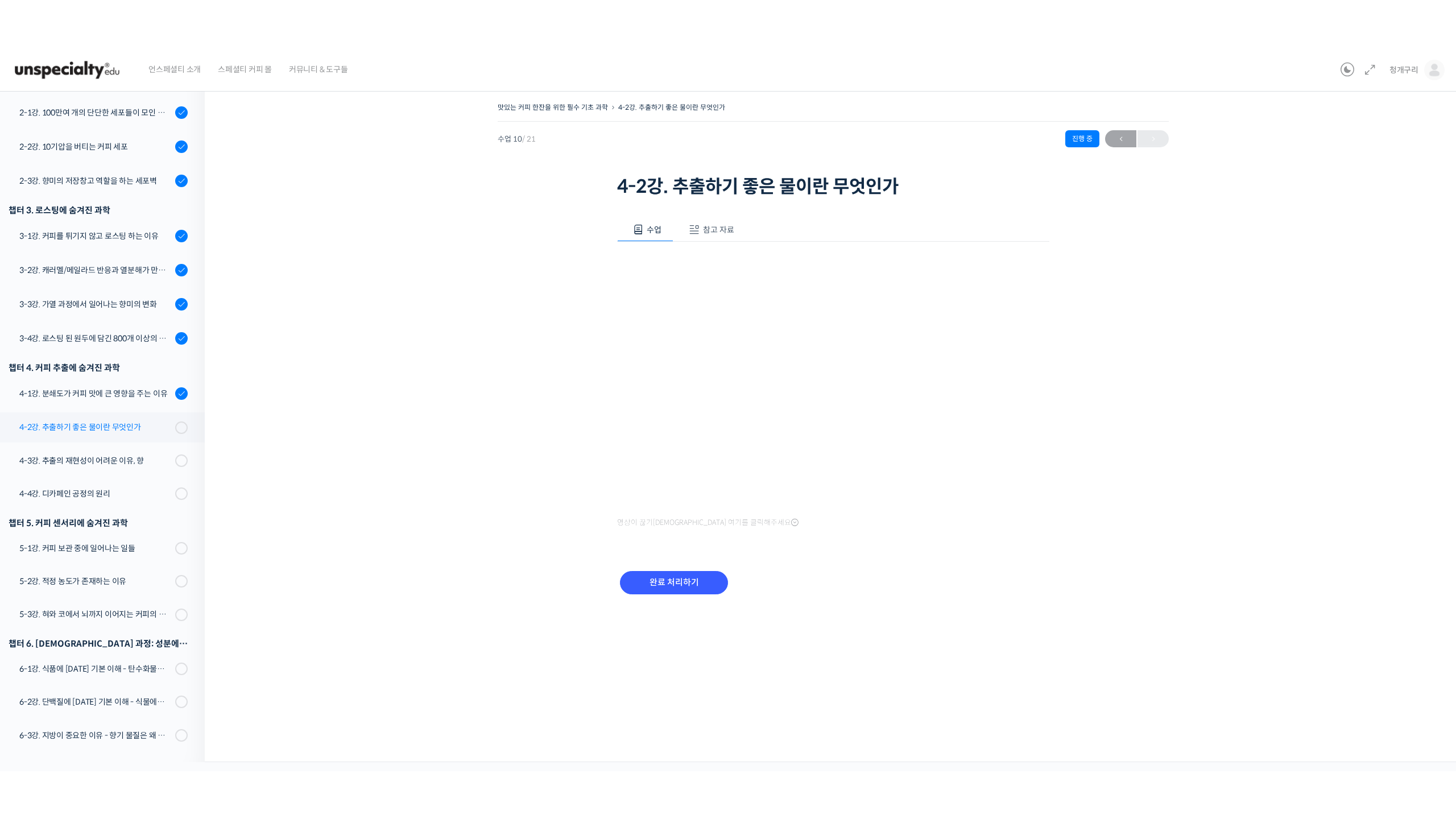
scroll to position [336, 0]
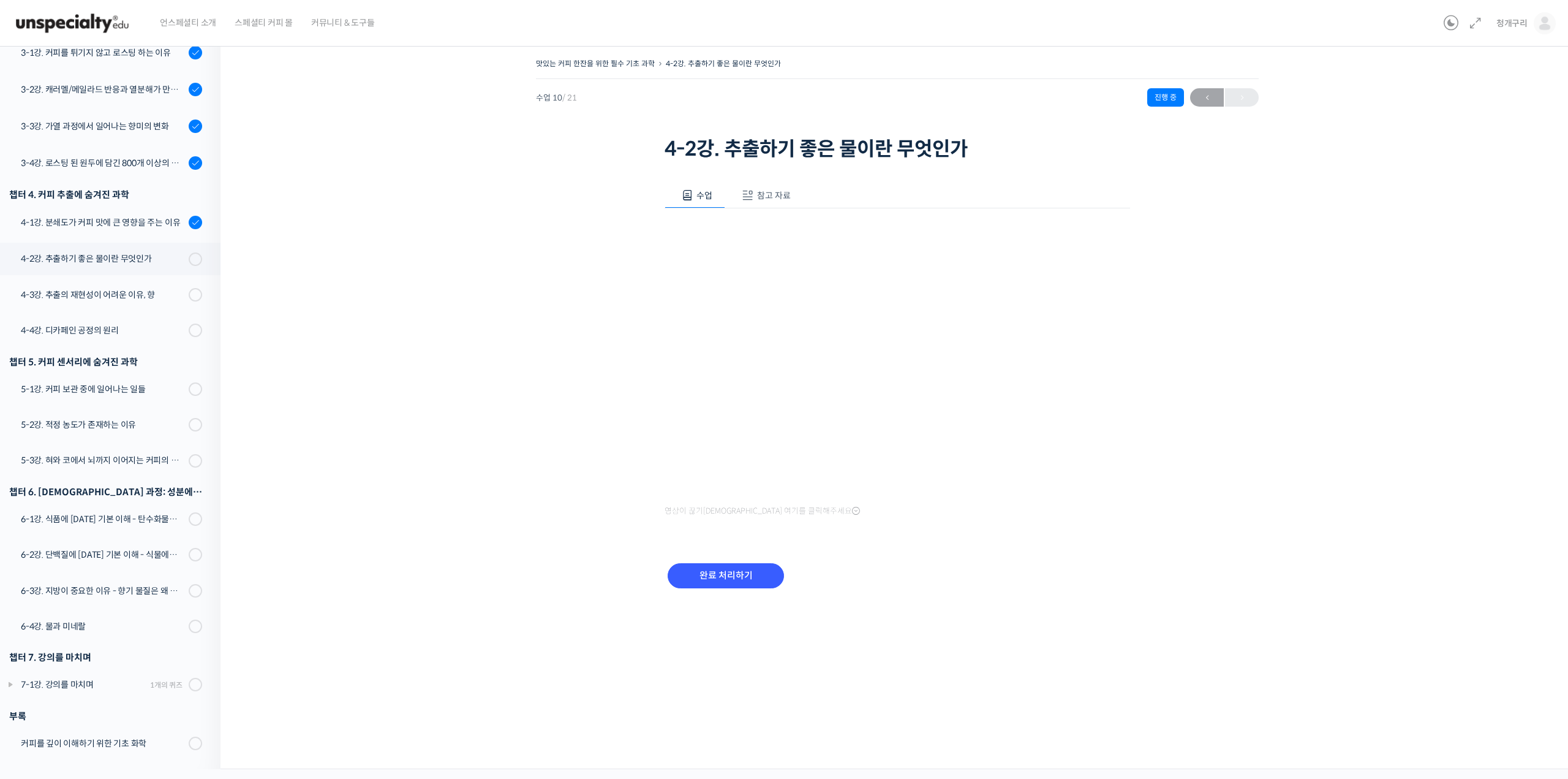
click at [376, 481] on div "맛있는 커피 한잔을 위한 필수 기초 과학 4-2강. 추출하기 좋은 물이란 무엇인가 진행 중 수업 10 / 21 진행 중 ← 이전 4-2강. 추…" at bounding box center [897, 338] width 1231 height 566
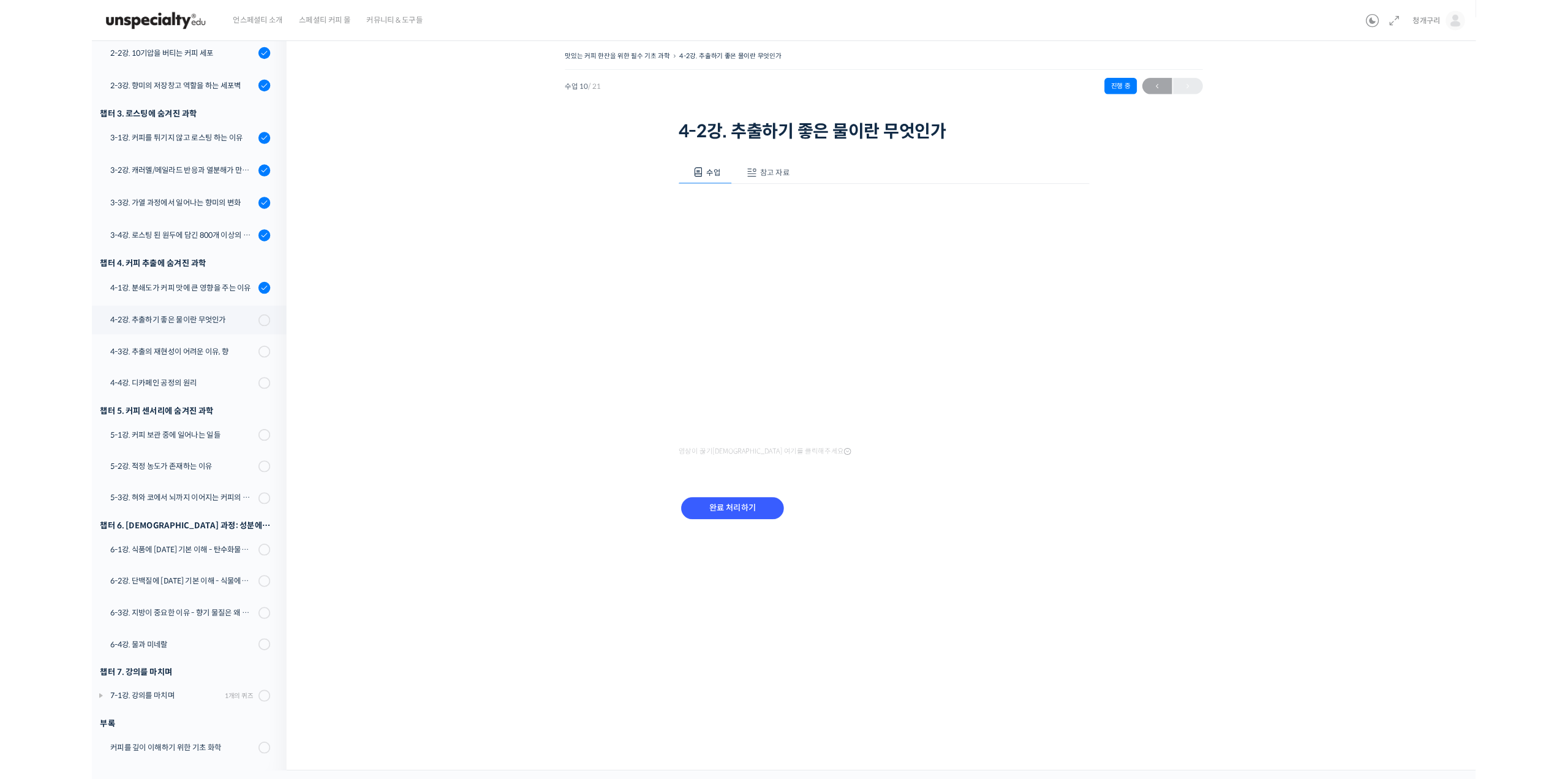
scroll to position [258, 0]
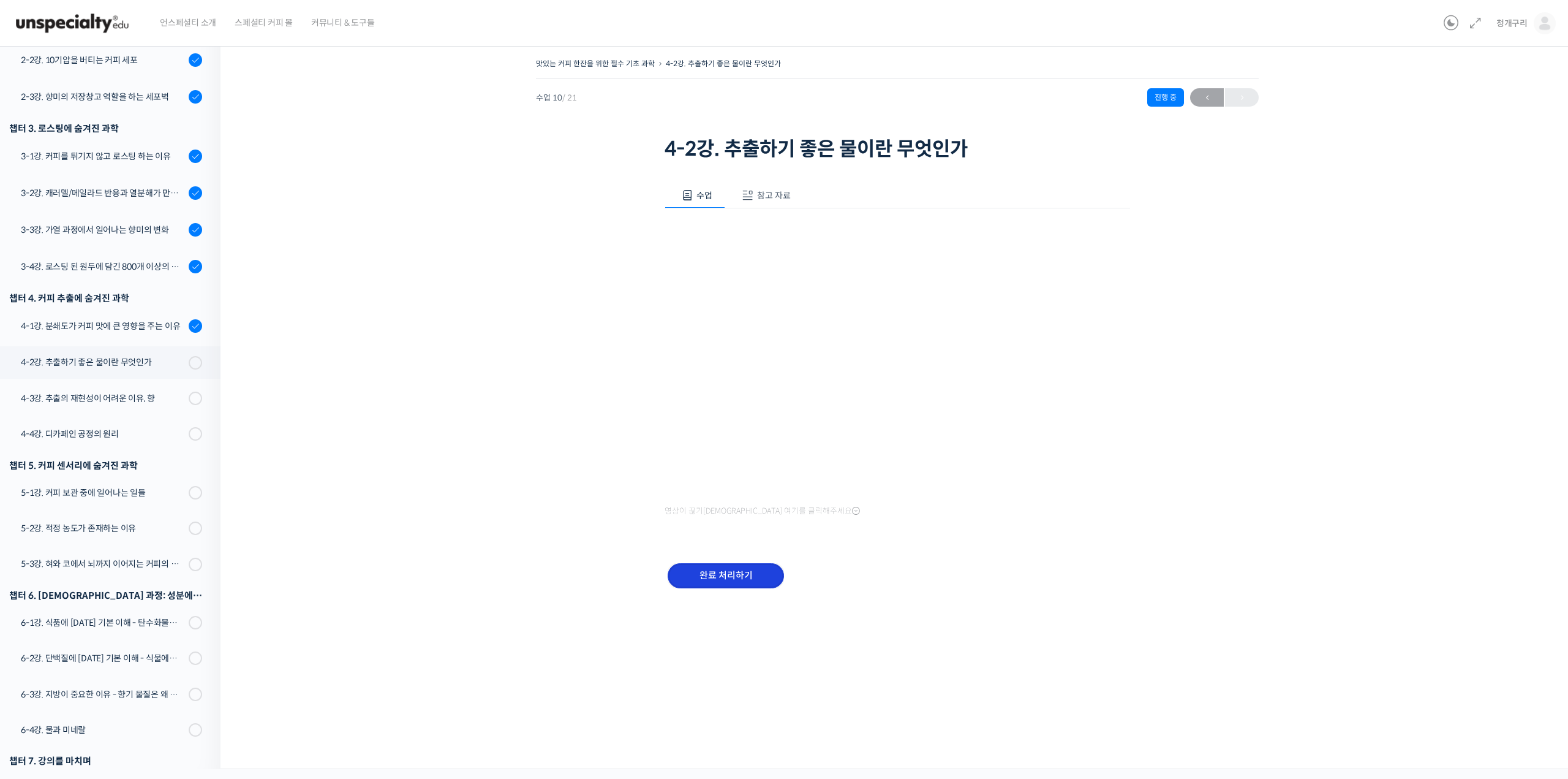
click at [718, 587] on input "완료 처리하기" at bounding box center [726, 576] width 116 height 25
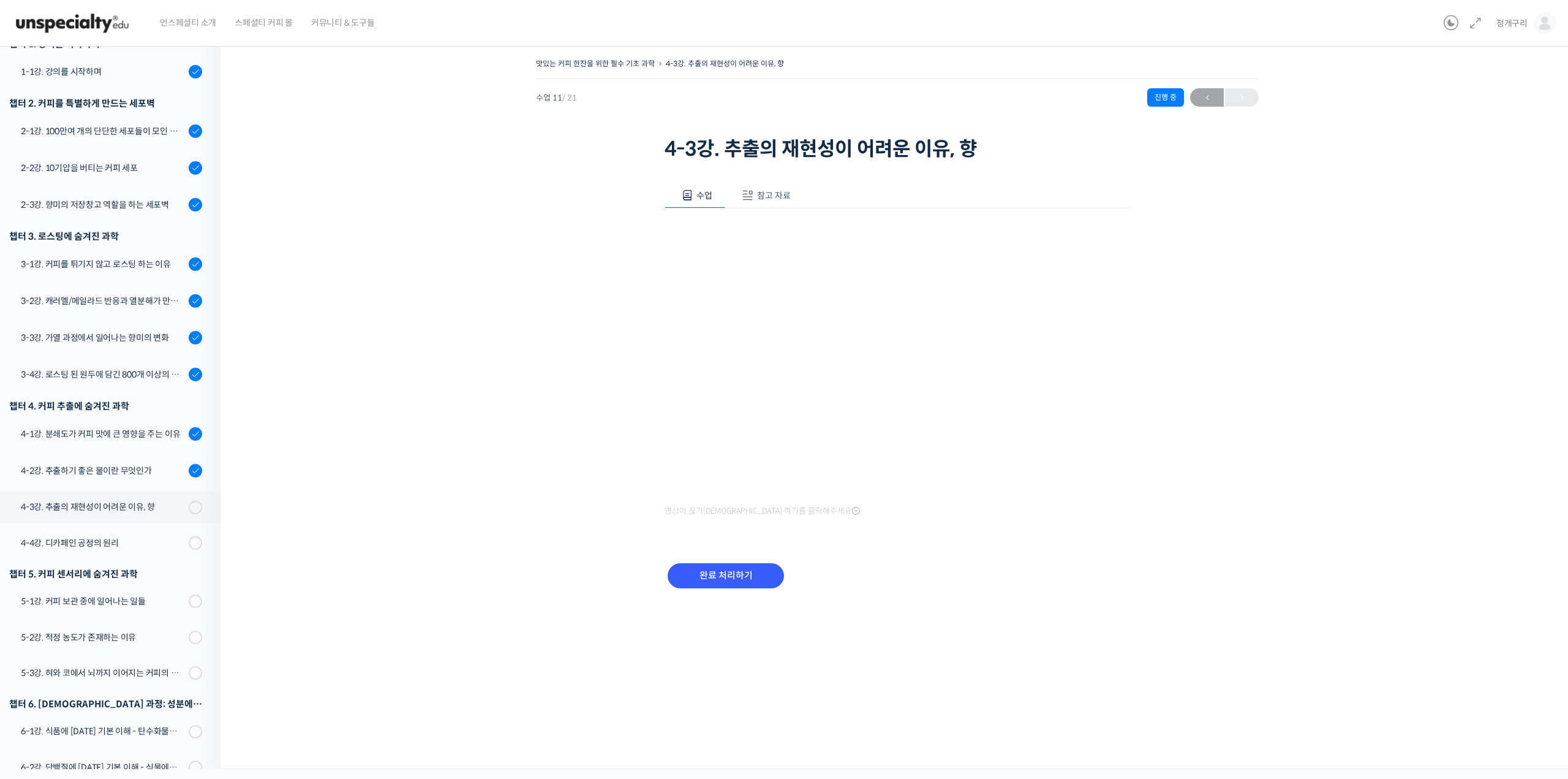
scroll to position [184, 0]
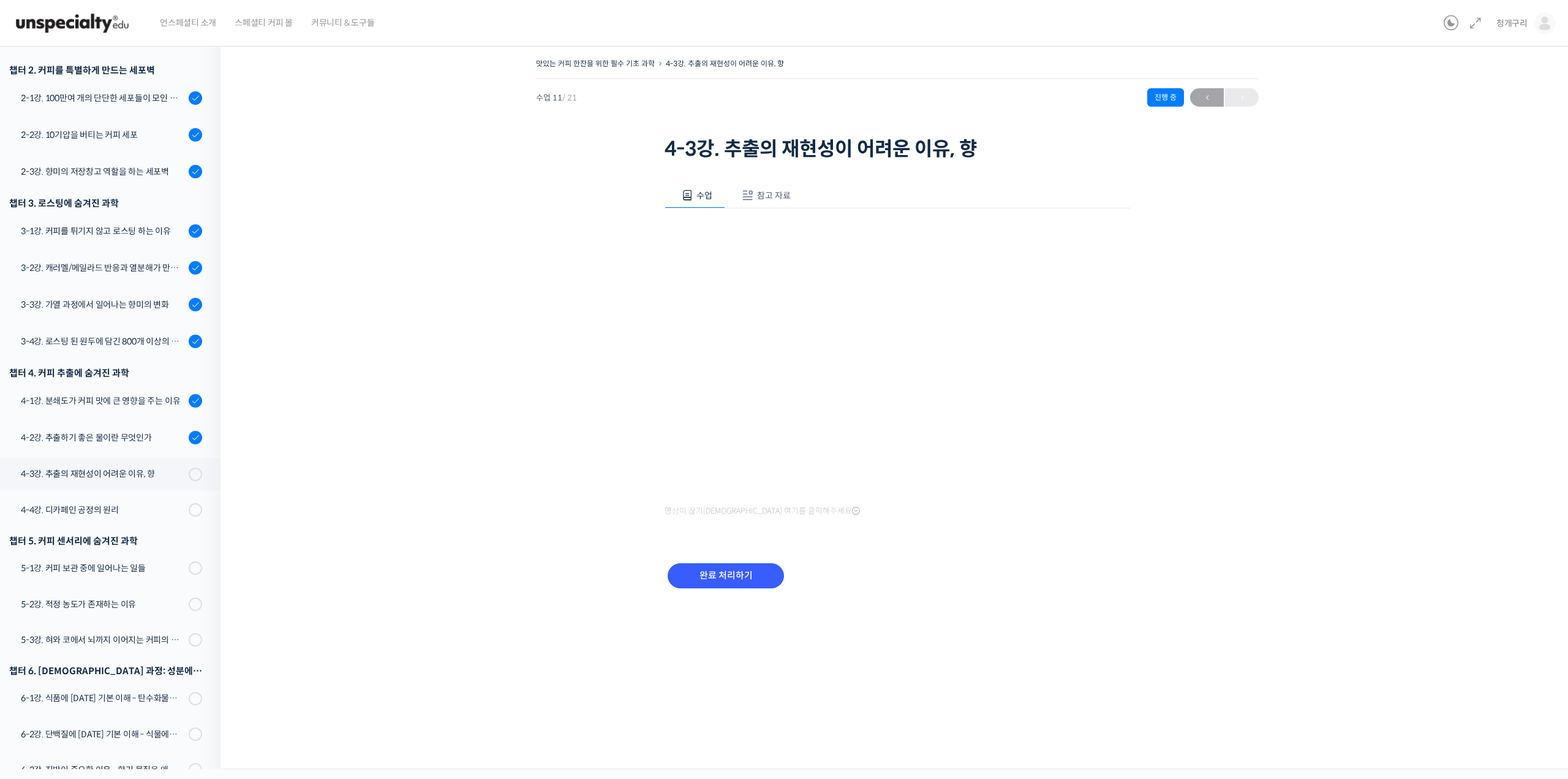
click at [691, 593] on div "완료 처리하기" at bounding box center [726, 585] width 123 height 51
click at [700, 590] on div "완료 처리하기" at bounding box center [726, 585] width 123 height 51
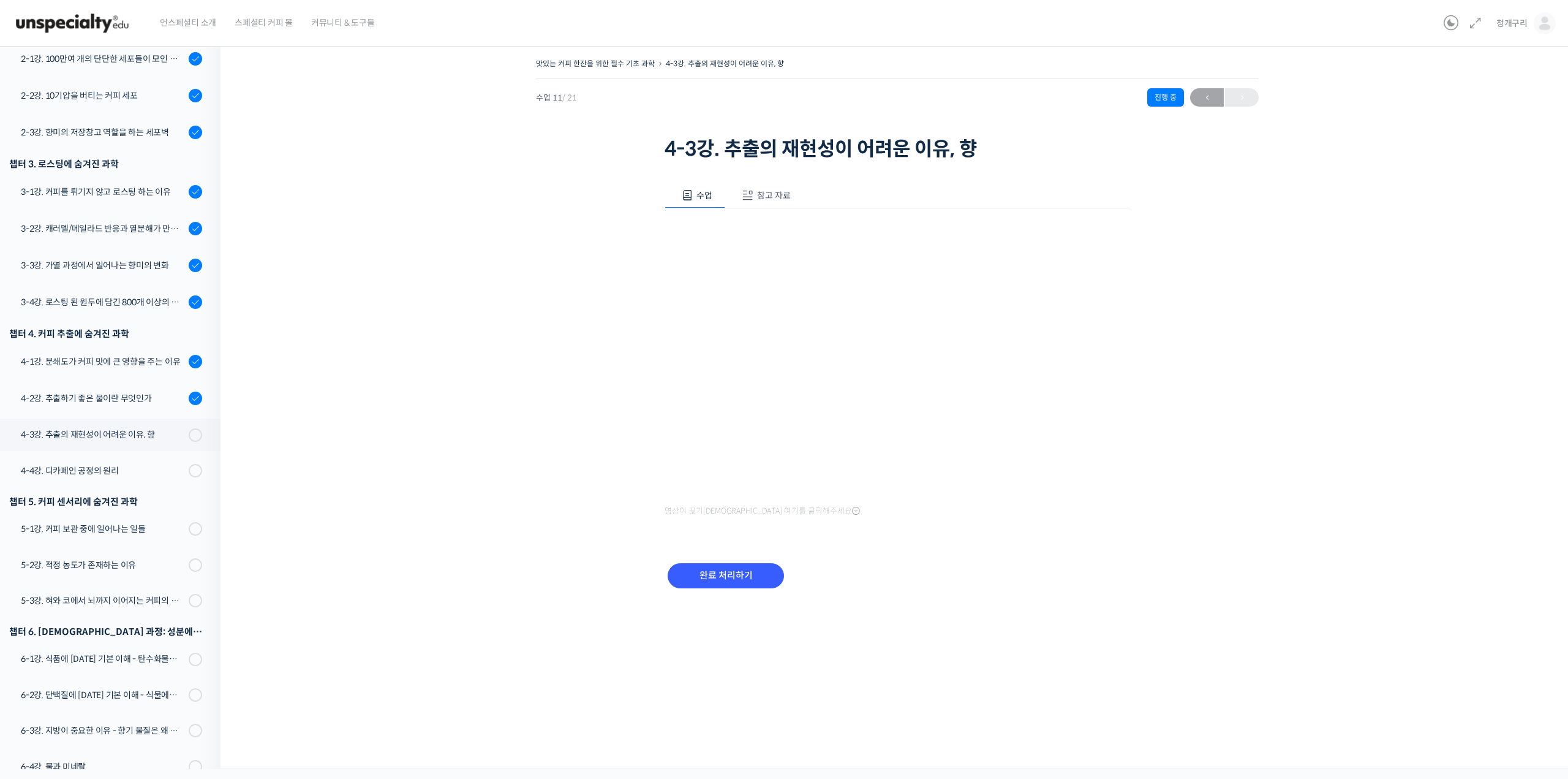
scroll to position [245, 0]
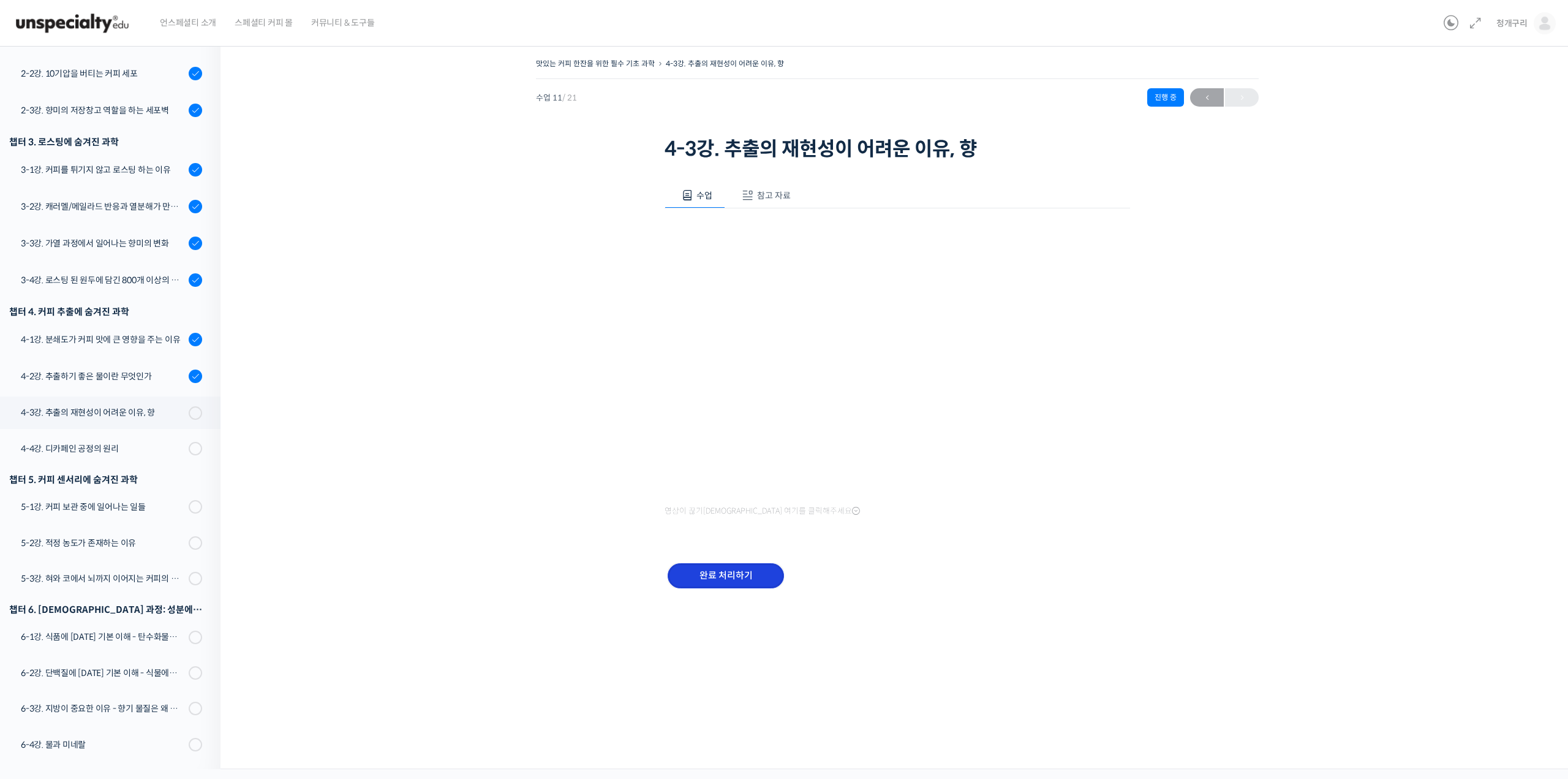
click at [713, 581] on input "완료 처리하기" at bounding box center [726, 576] width 116 height 25
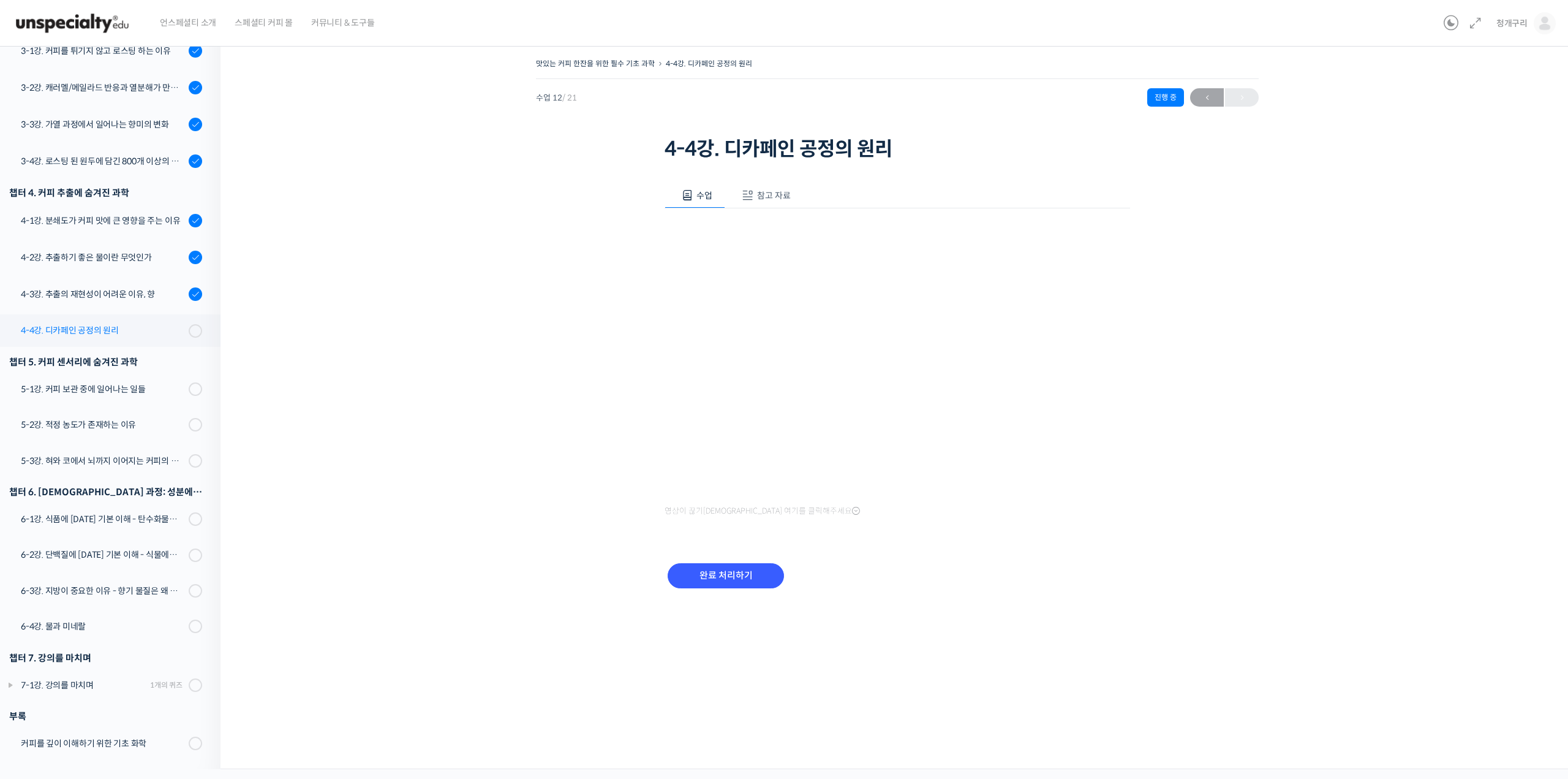
click at [160, 342] on link "4-4강. 디카페인 공정의 원리" at bounding box center [107, 330] width 227 height 32
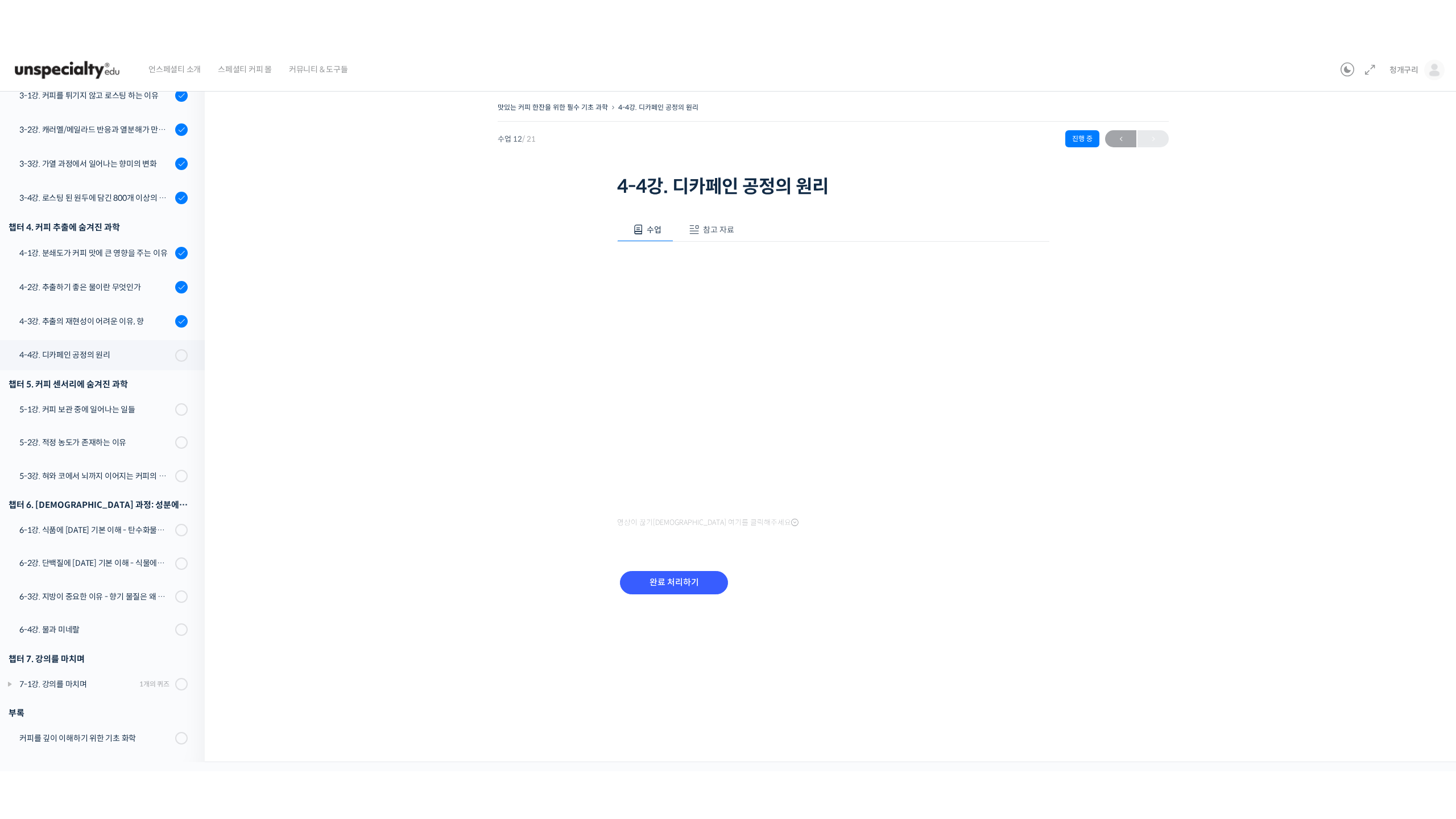
scroll to position [338, 0]
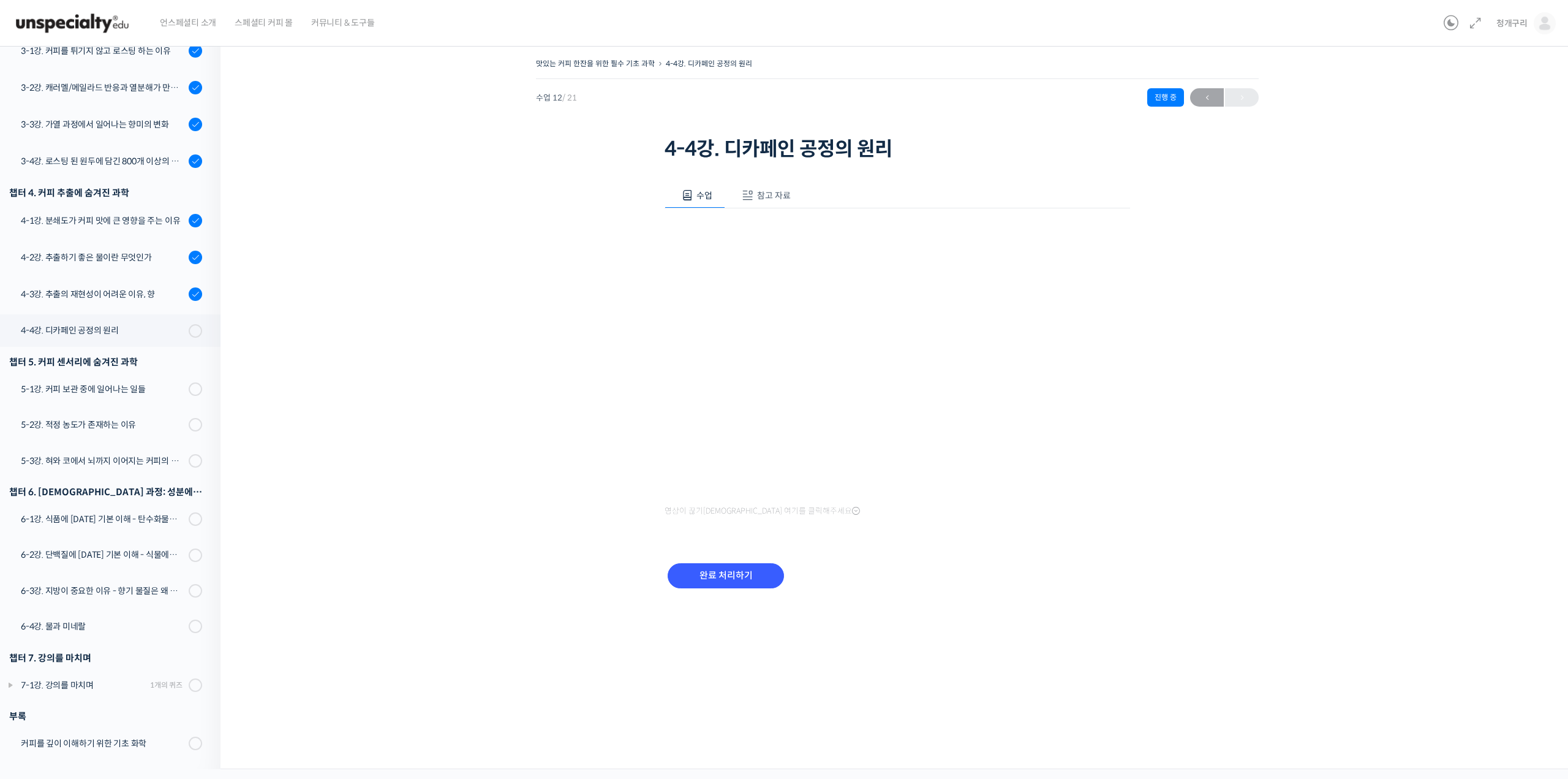
click at [631, 460] on div "맛있는 커피 한잔을 위한 필수 기초 과학 4-4강. 디카페인 공정의 원리 진행 중 수업 12 / 21 진행 중 ← 이전 4-4강. 디카페인 공…" at bounding box center [897, 403] width 1354 height 732
